Goal: Use online tool/utility: Utilize a website feature to perform a specific function

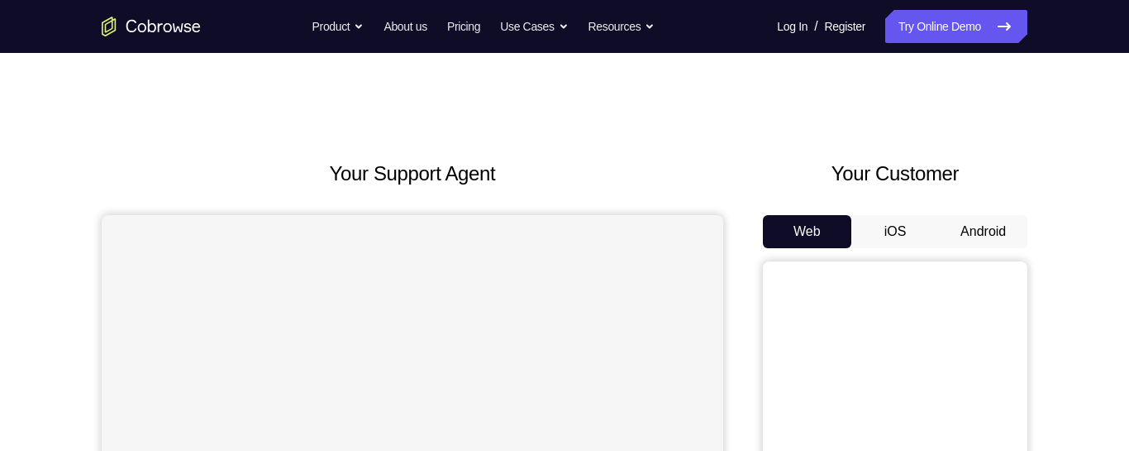
click at [989, 243] on button "Android" at bounding box center [983, 231] width 88 height 33
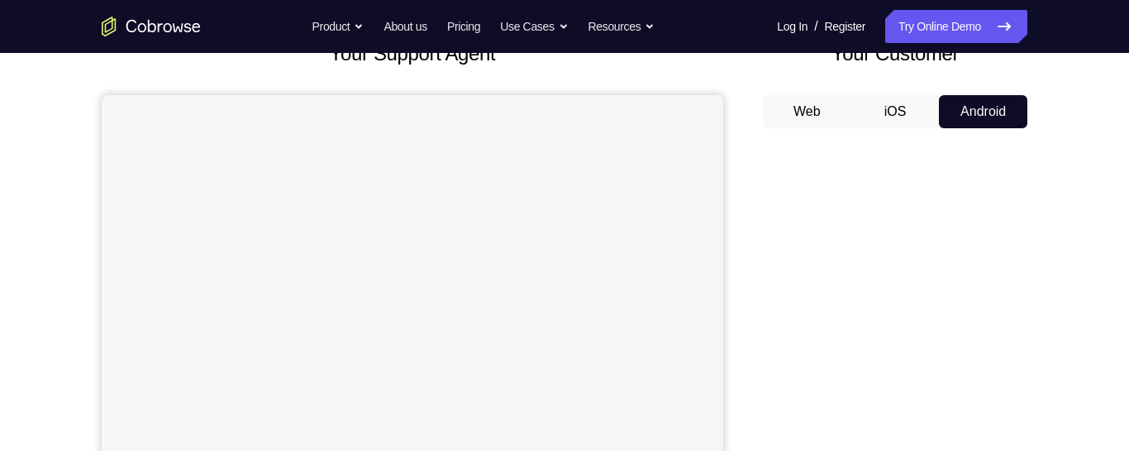
scroll to position [119, 0]
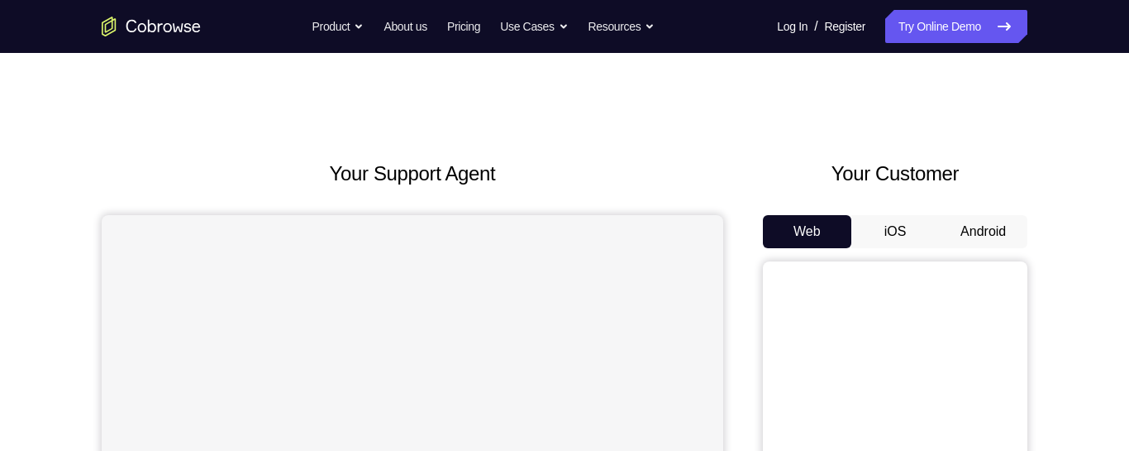
click at [979, 223] on button "Android" at bounding box center [983, 231] width 88 height 33
